Goal: Information Seeking & Learning: Learn about a topic

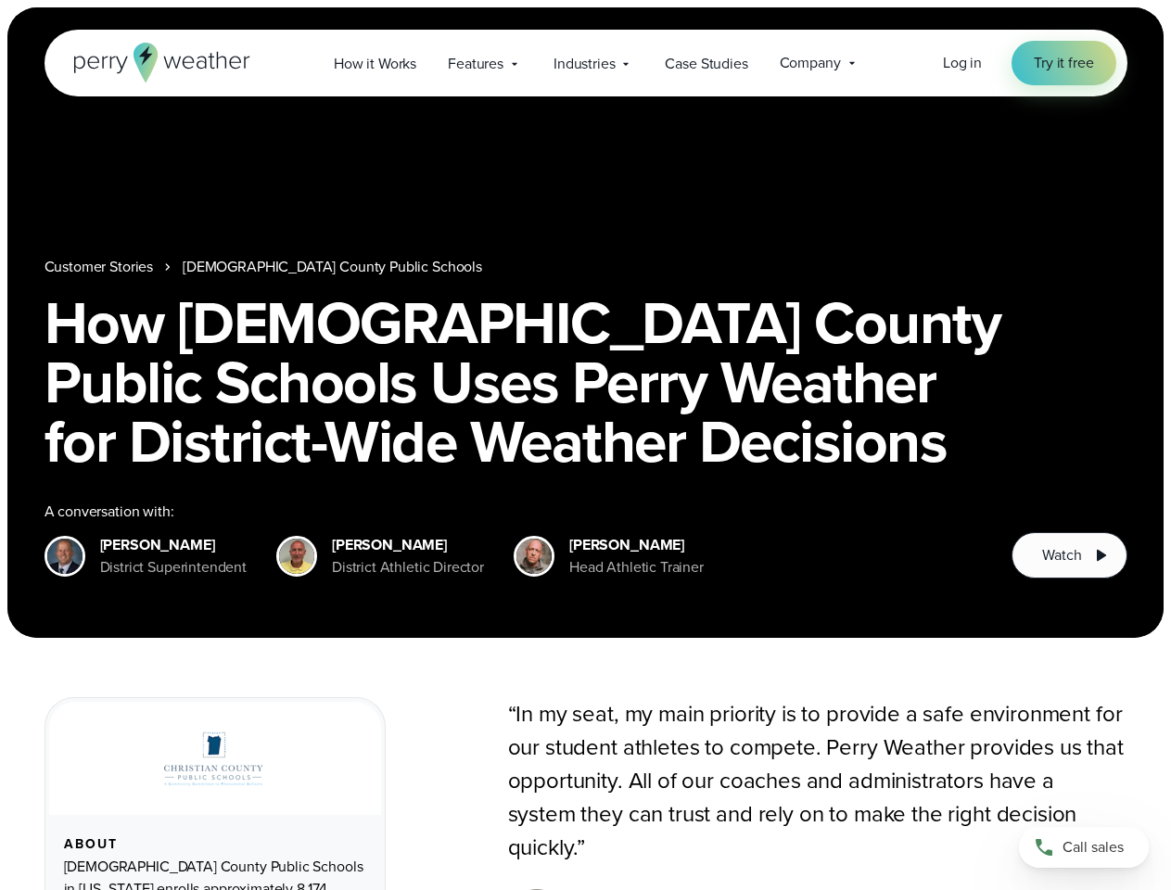
click at [585, 445] on h1 "How [DEMOGRAPHIC_DATA] County Public Schools Uses Perry Weather for District-Wi…" at bounding box center [586, 382] width 1083 height 178
click at [585, 63] on span "Industries" at bounding box center [584, 64] width 61 height 22
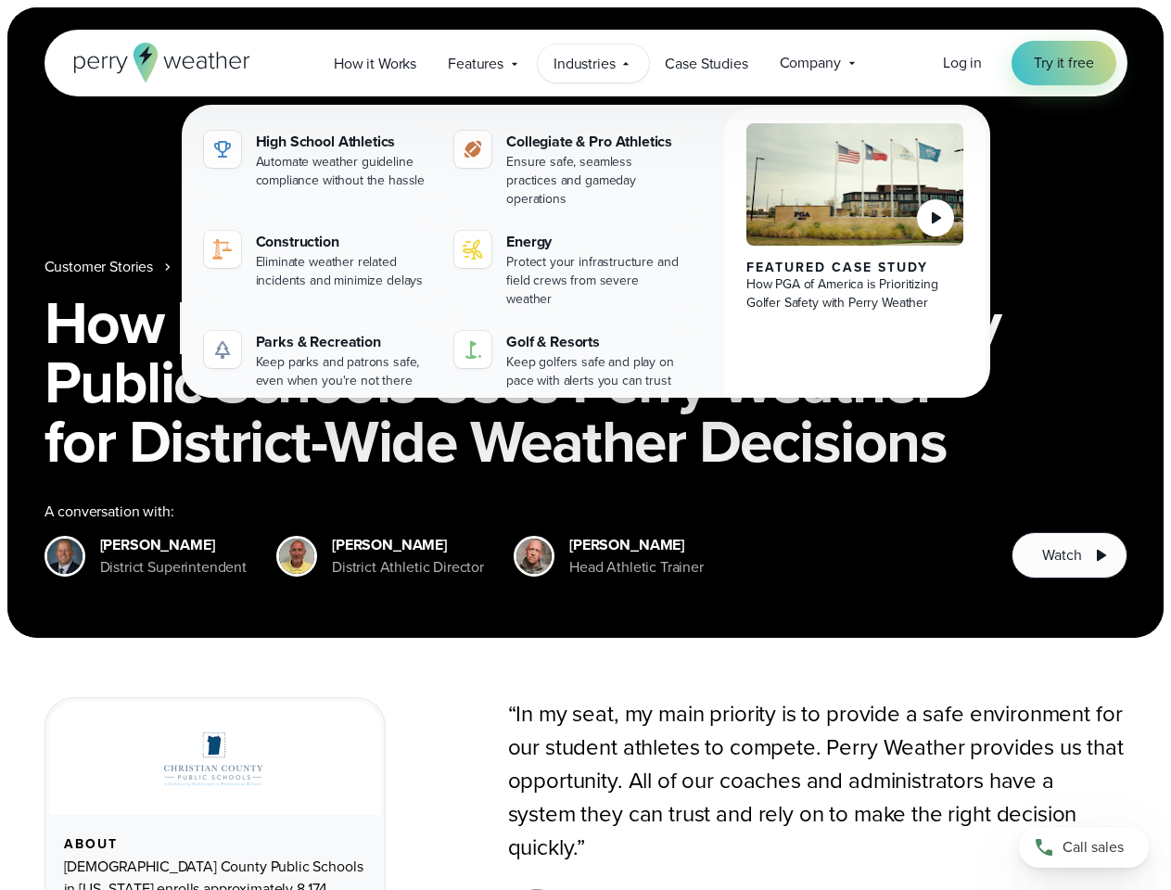
click at [585, 323] on h1 "How [DEMOGRAPHIC_DATA] County Public Schools Uses Perry Weather for District-Wi…" at bounding box center [586, 382] width 1083 height 178
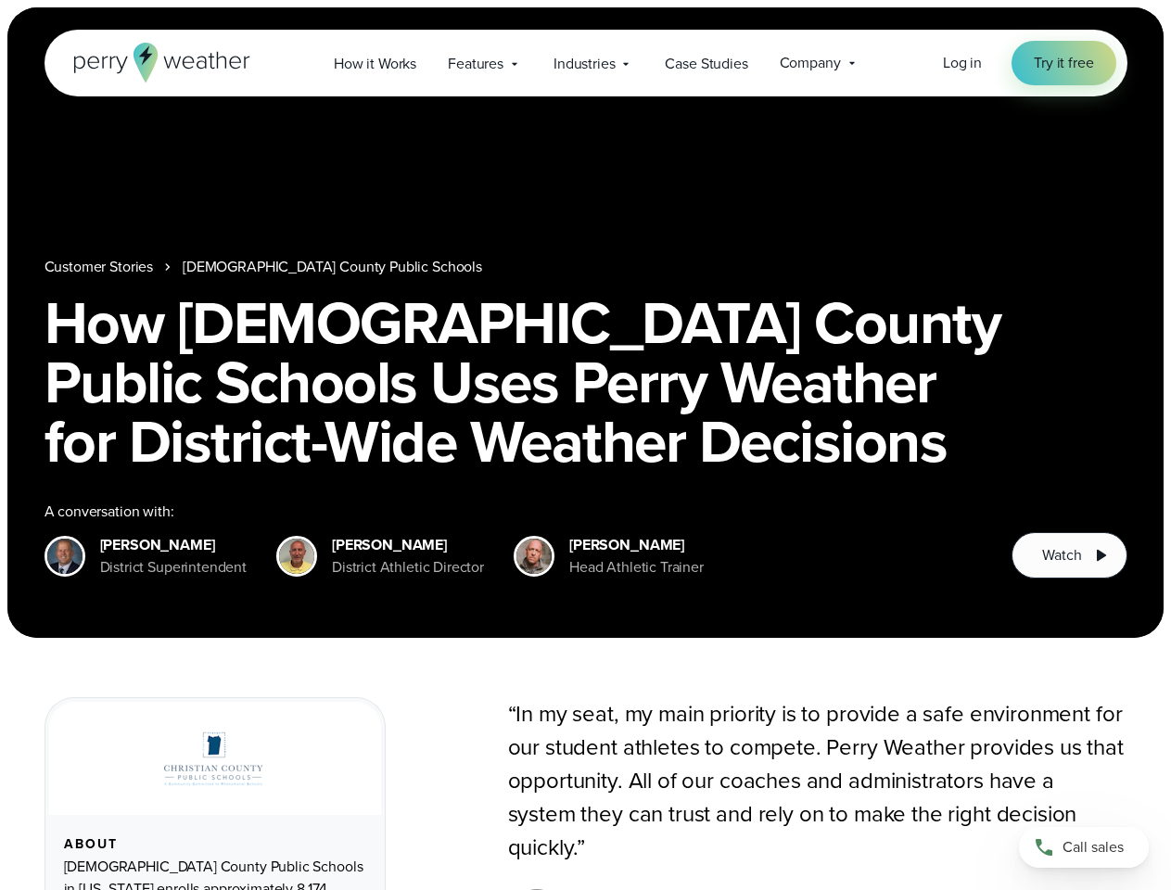
click at [284, 267] on link "[DEMOGRAPHIC_DATA] County Public Schools" at bounding box center [333, 267] width 300 height 22
click at [1069, 555] on span "Watch" at bounding box center [1061, 555] width 39 height 22
